Goal: Communication & Community: Answer question/provide support

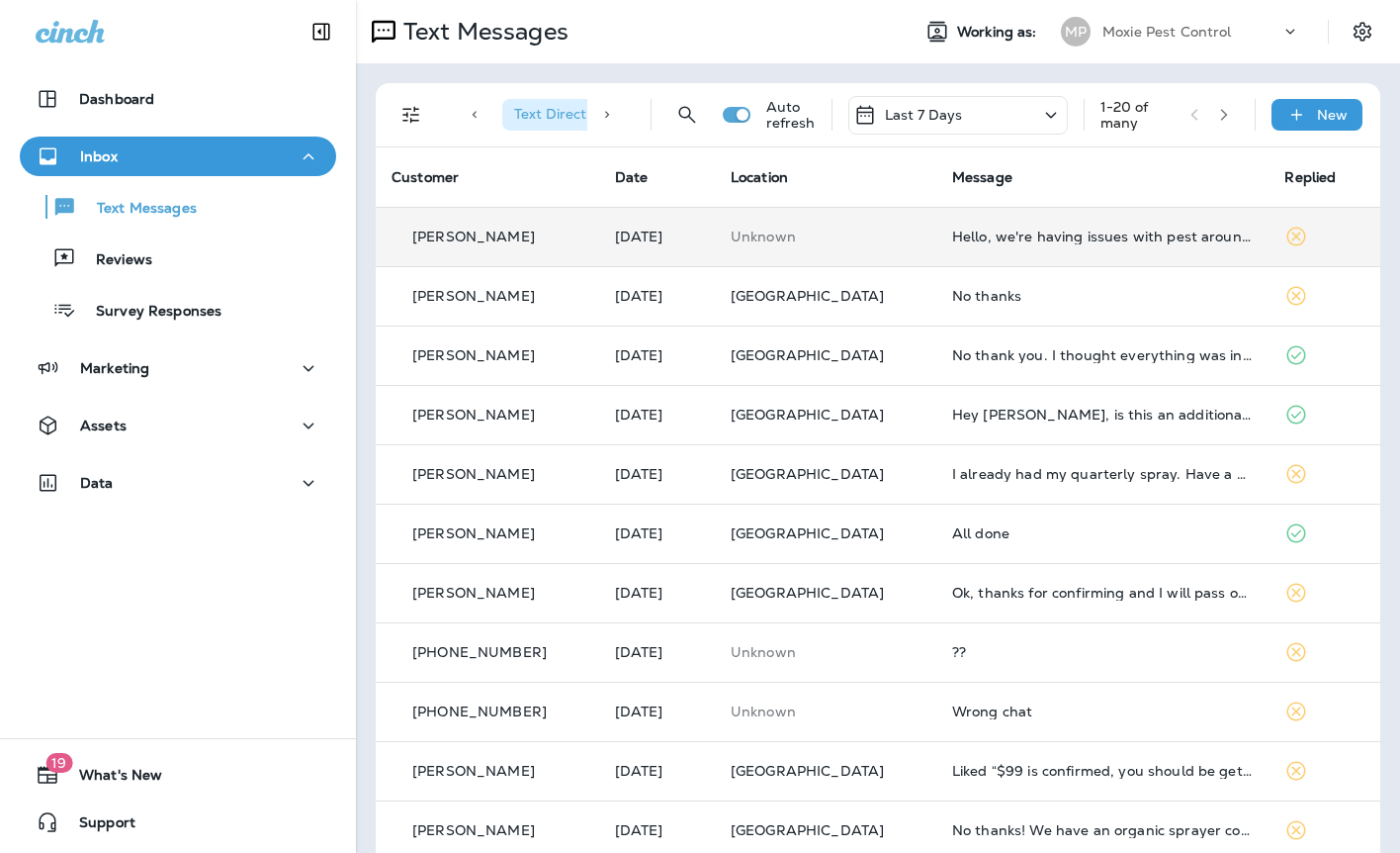
click at [985, 254] on td "Hello, we're having issues with pest around our house and we need an as needed …" at bounding box center [1102, 237] width 333 height 60
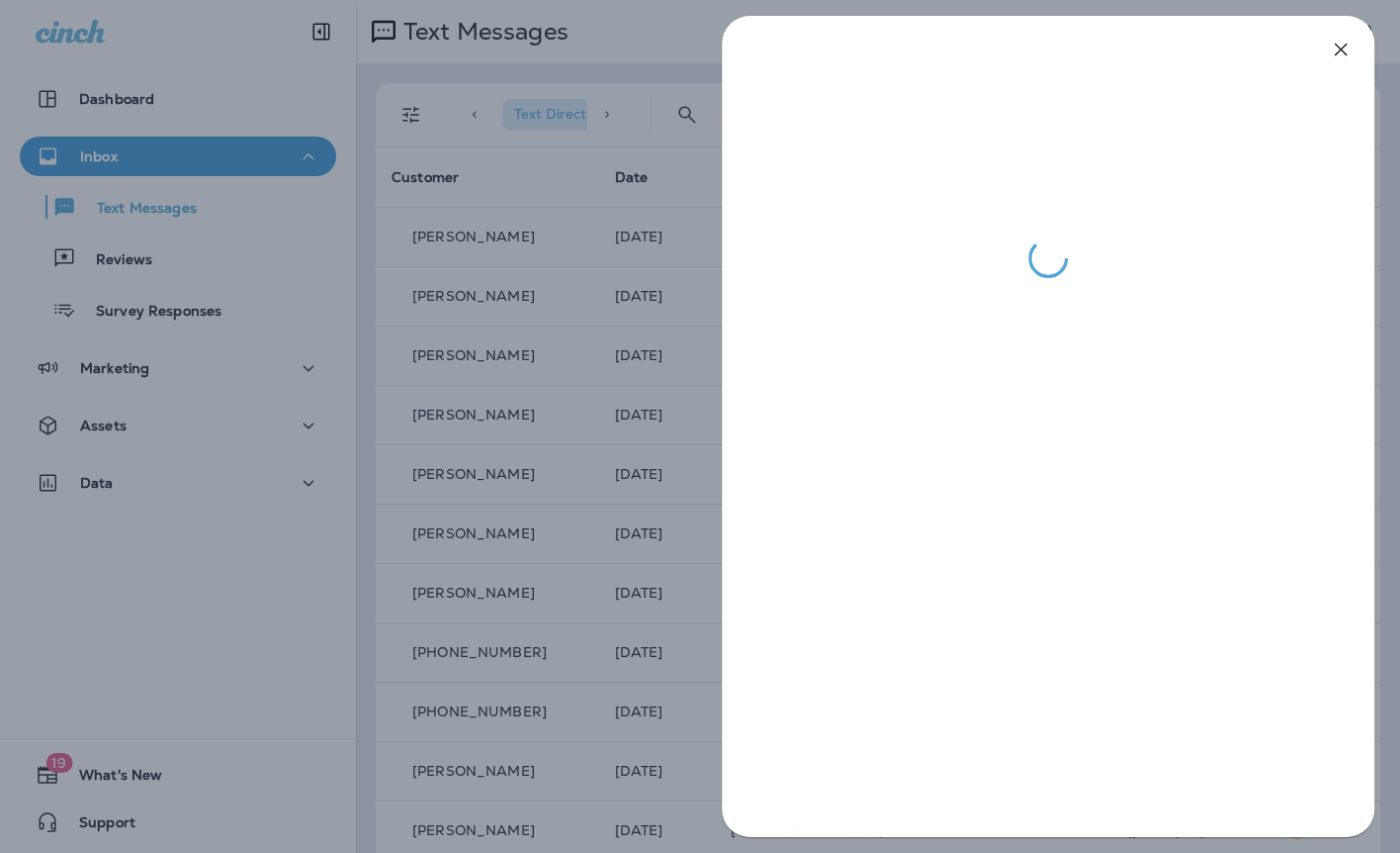
click at [605, 345] on div at bounding box center [700, 426] width 1400 height 853
